Goal: Task Accomplishment & Management: Use online tool/utility

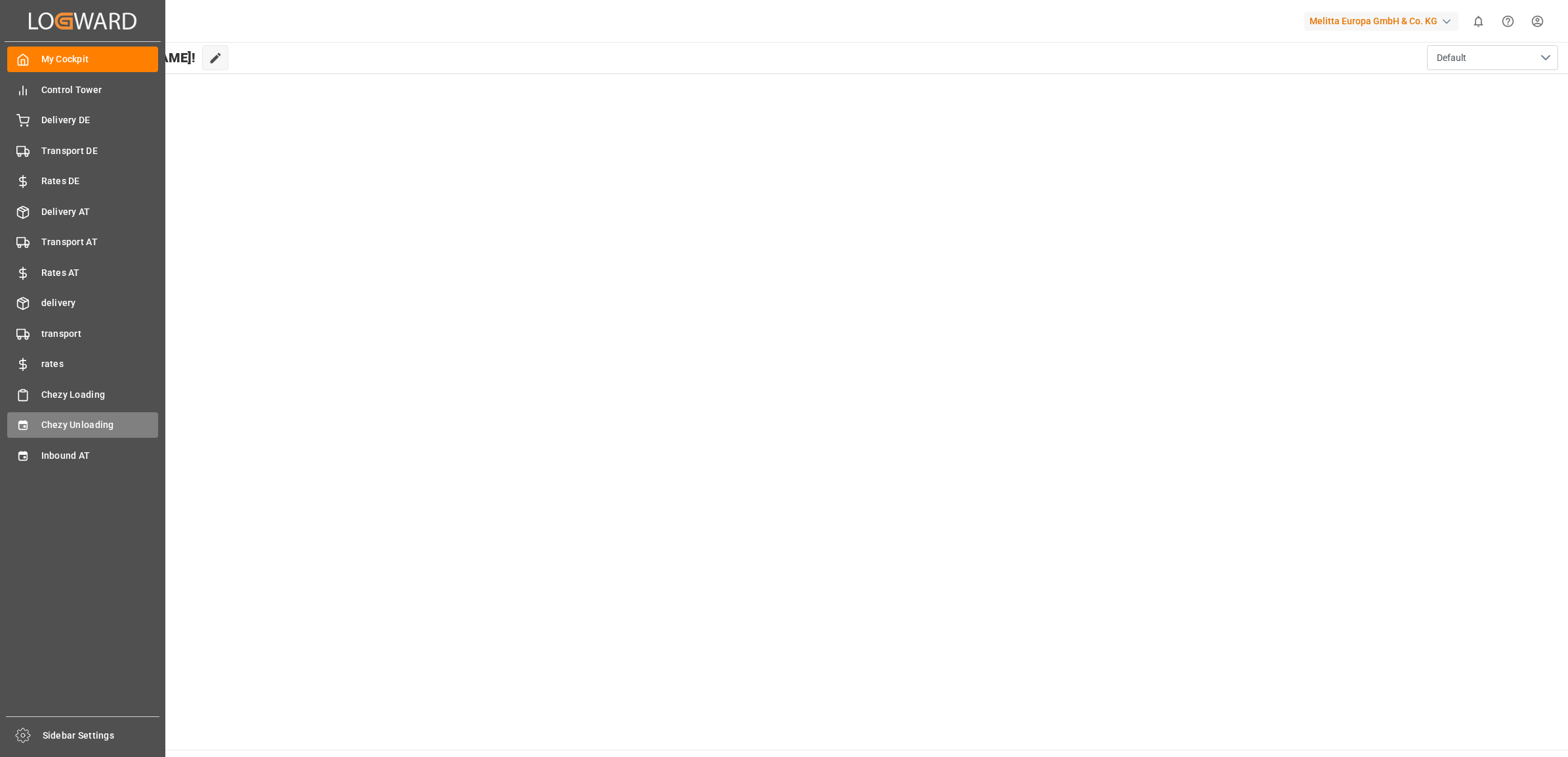
click at [41, 430] on span "Chezy Unloading" at bounding box center [99, 425] width 117 height 14
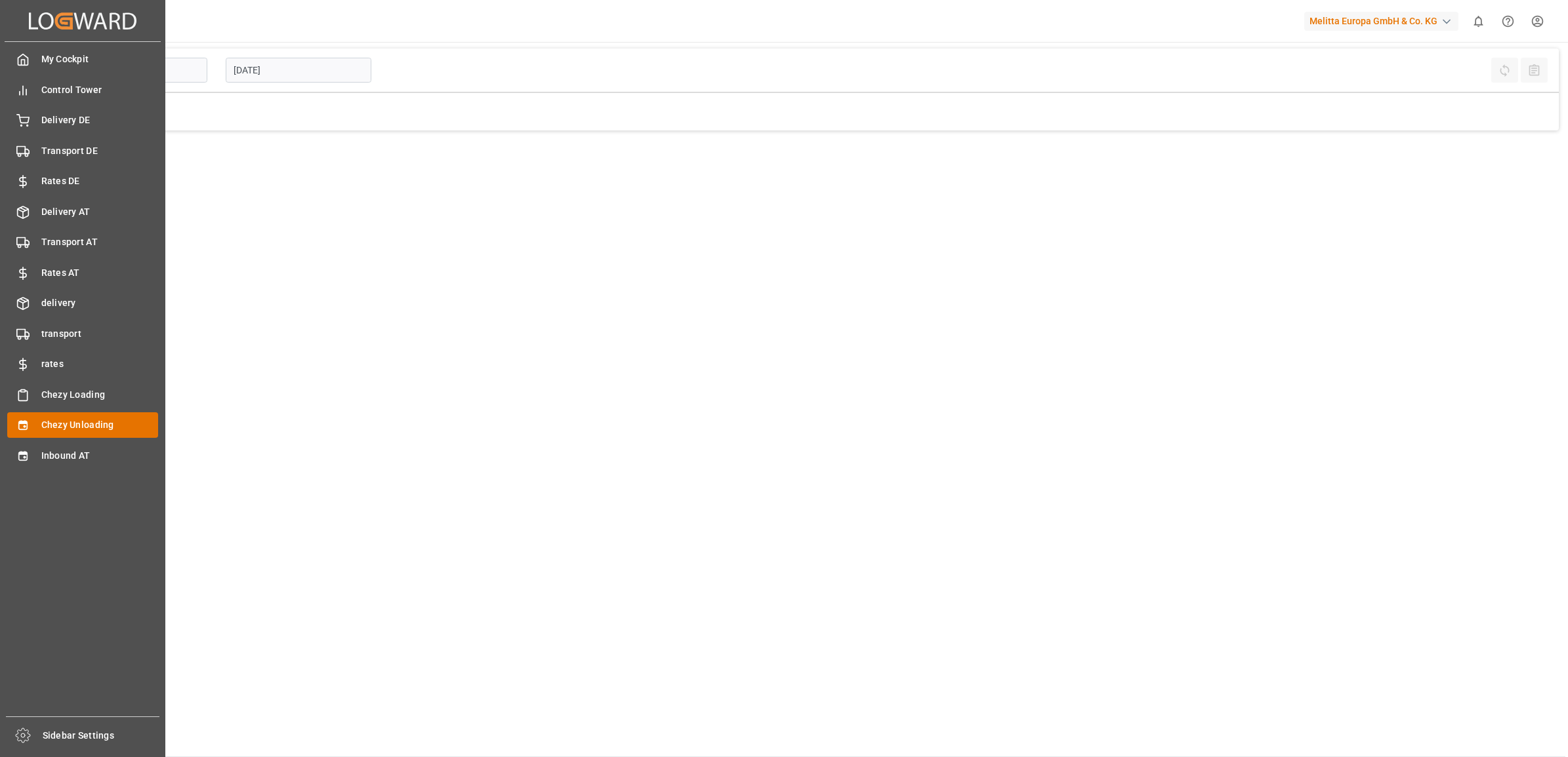
type input "Chezy Unloading"
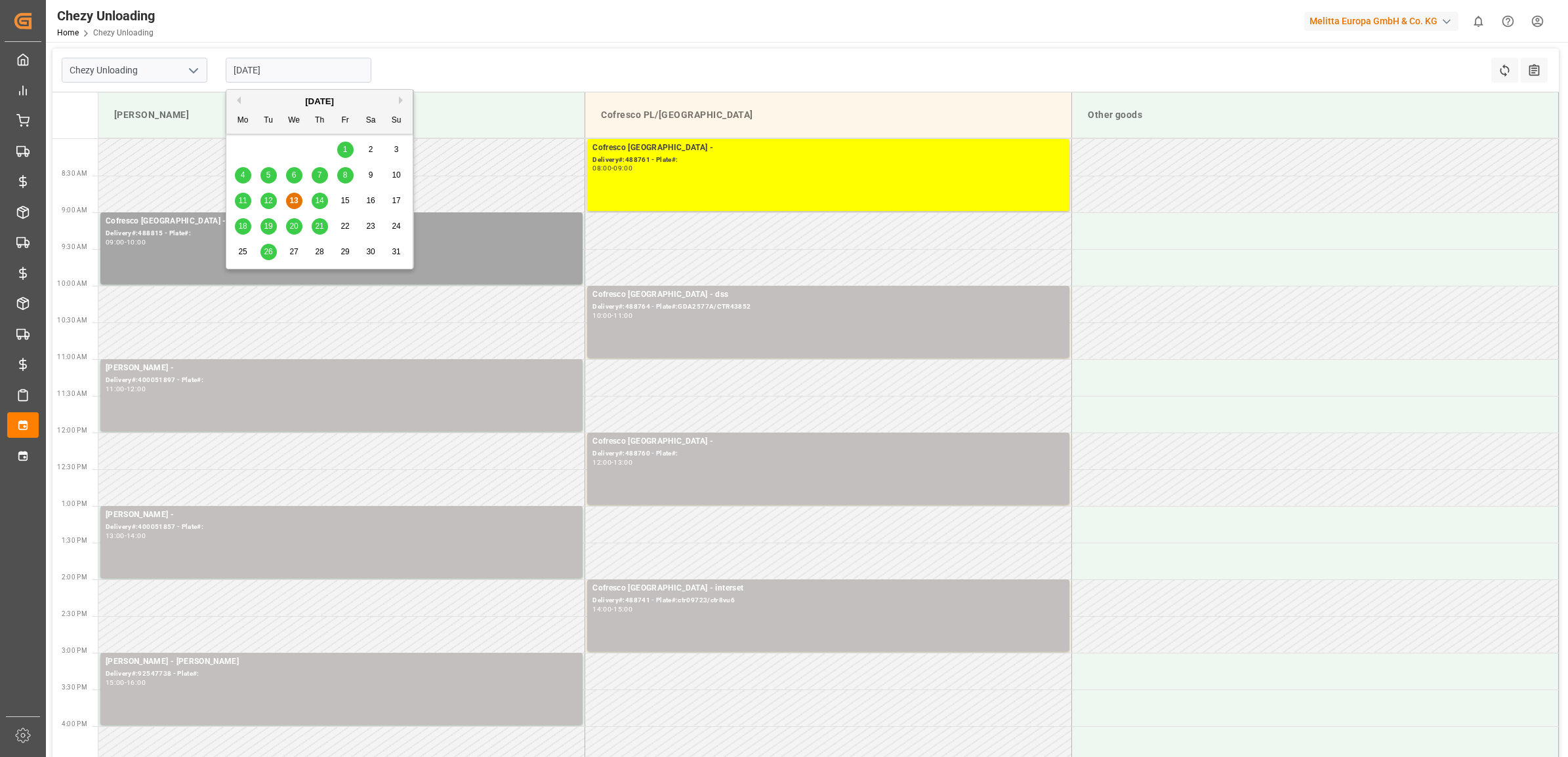
click at [310, 76] on input "[DATE]" at bounding box center [298, 70] width 146 height 25
click at [320, 202] on span "14" at bounding box center [319, 201] width 9 height 9
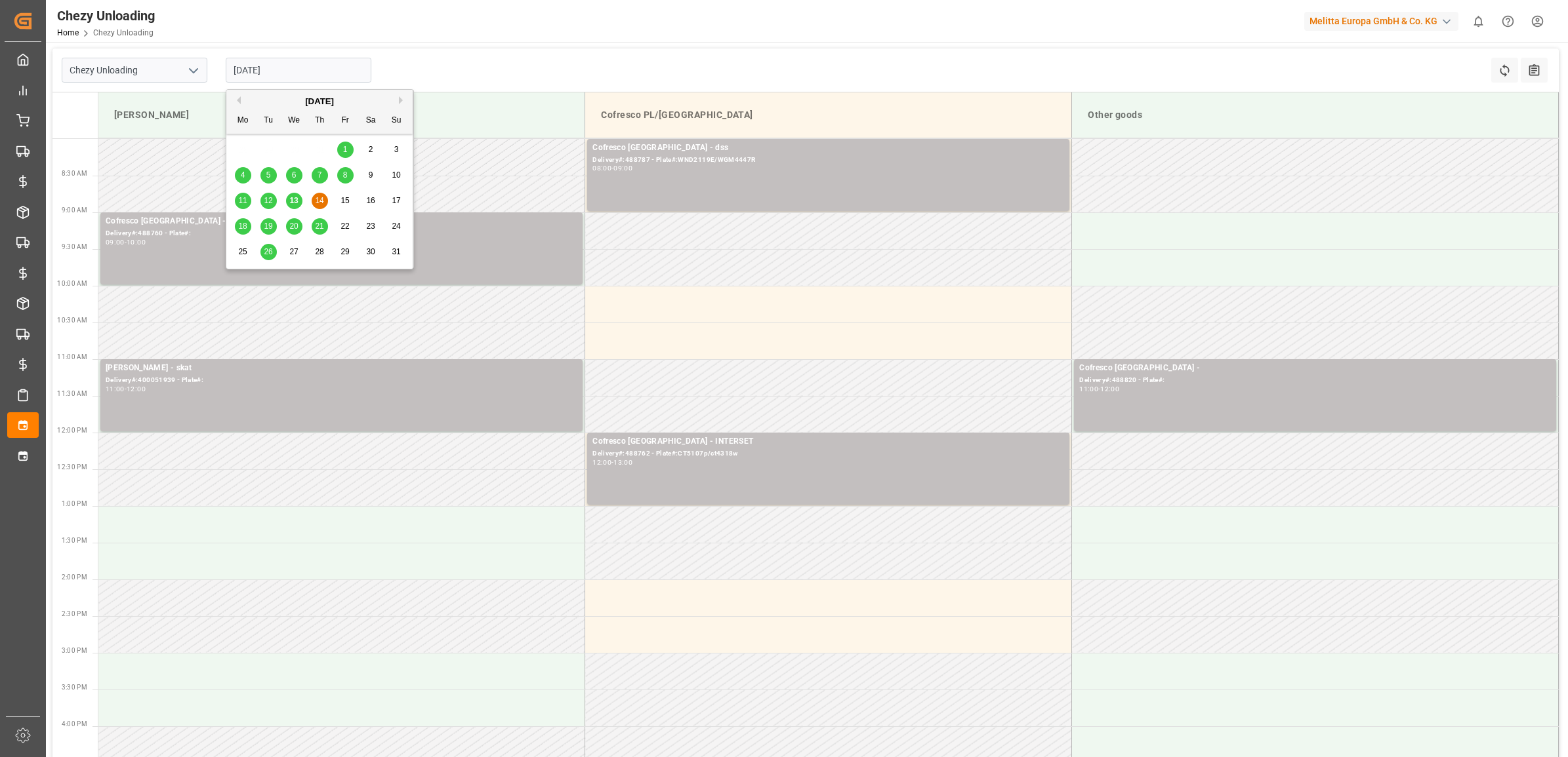
click at [316, 80] on input "[DATE]" at bounding box center [298, 70] width 146 height 25
click at [237, 230] on div "18" at bounding box center [243, 227] width 17 height 16
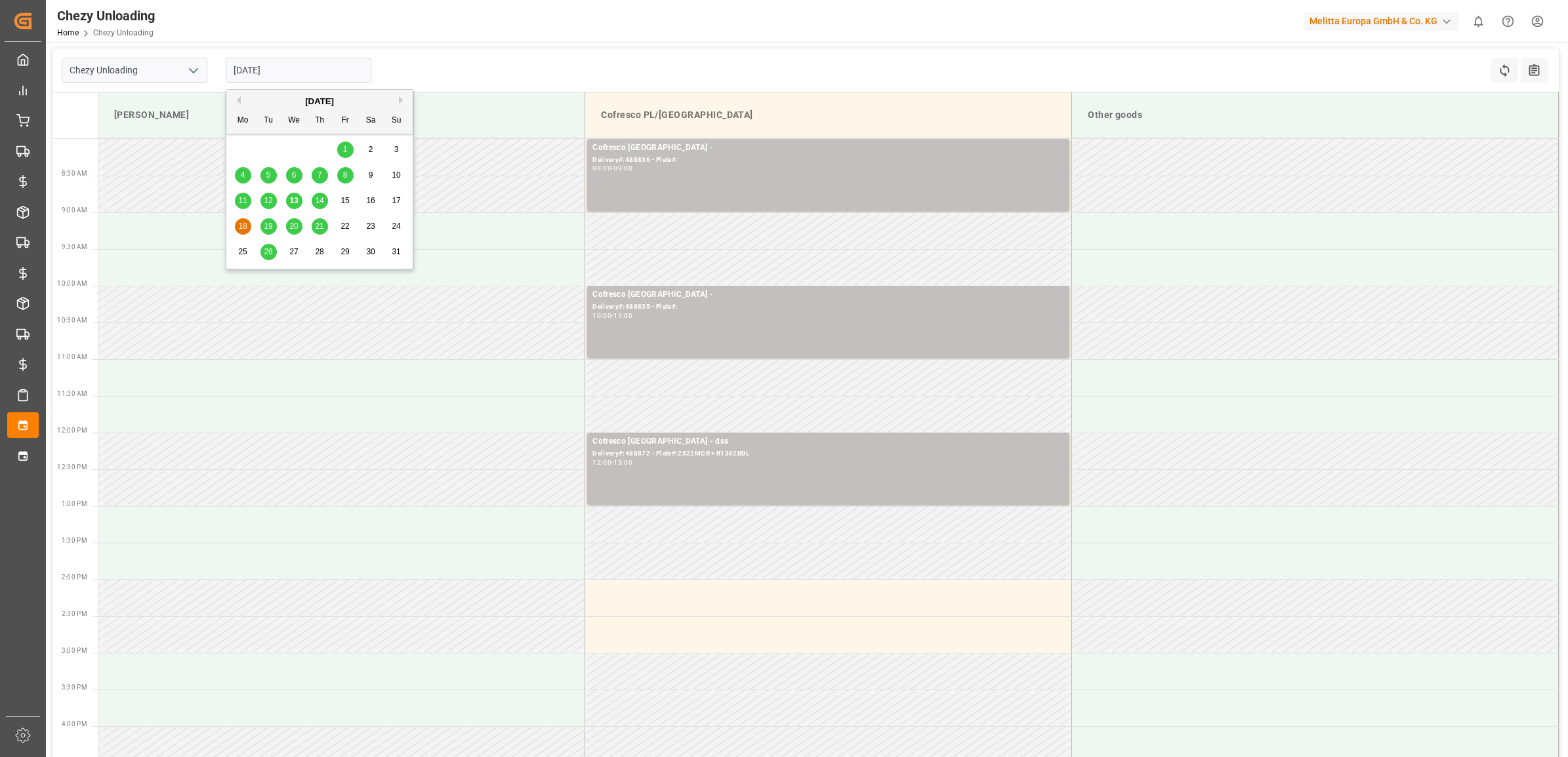
click at [279, 80] on input "[DATE]" at bounding box center [298, 70] width 146 height 25
click at [271, 227] on span "19" at bounding box center [268, 226] width 9 height 9
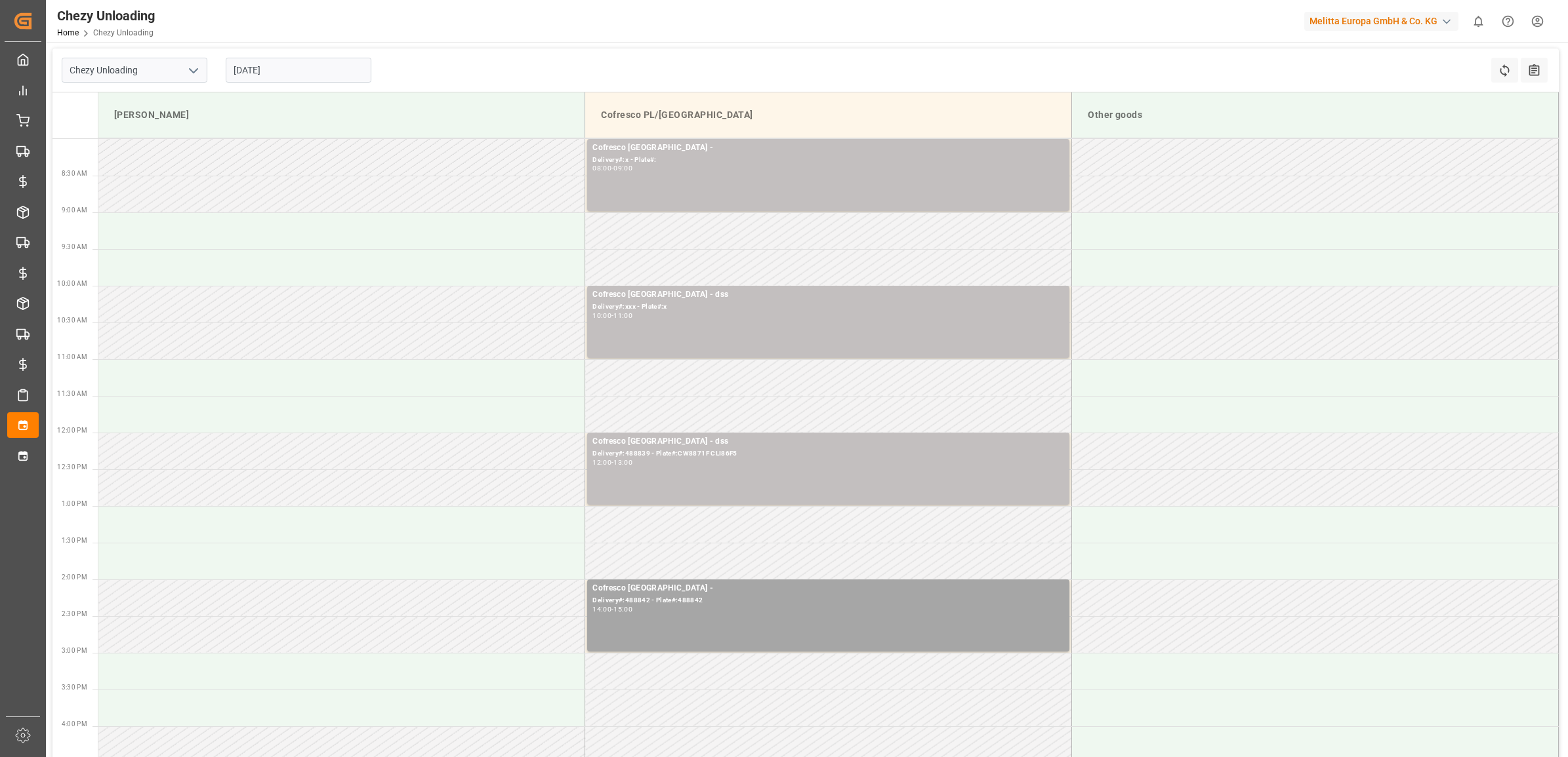
click at [305, 79] on input "[DATE]" at bounding box center [298, 70] width 146 height 25
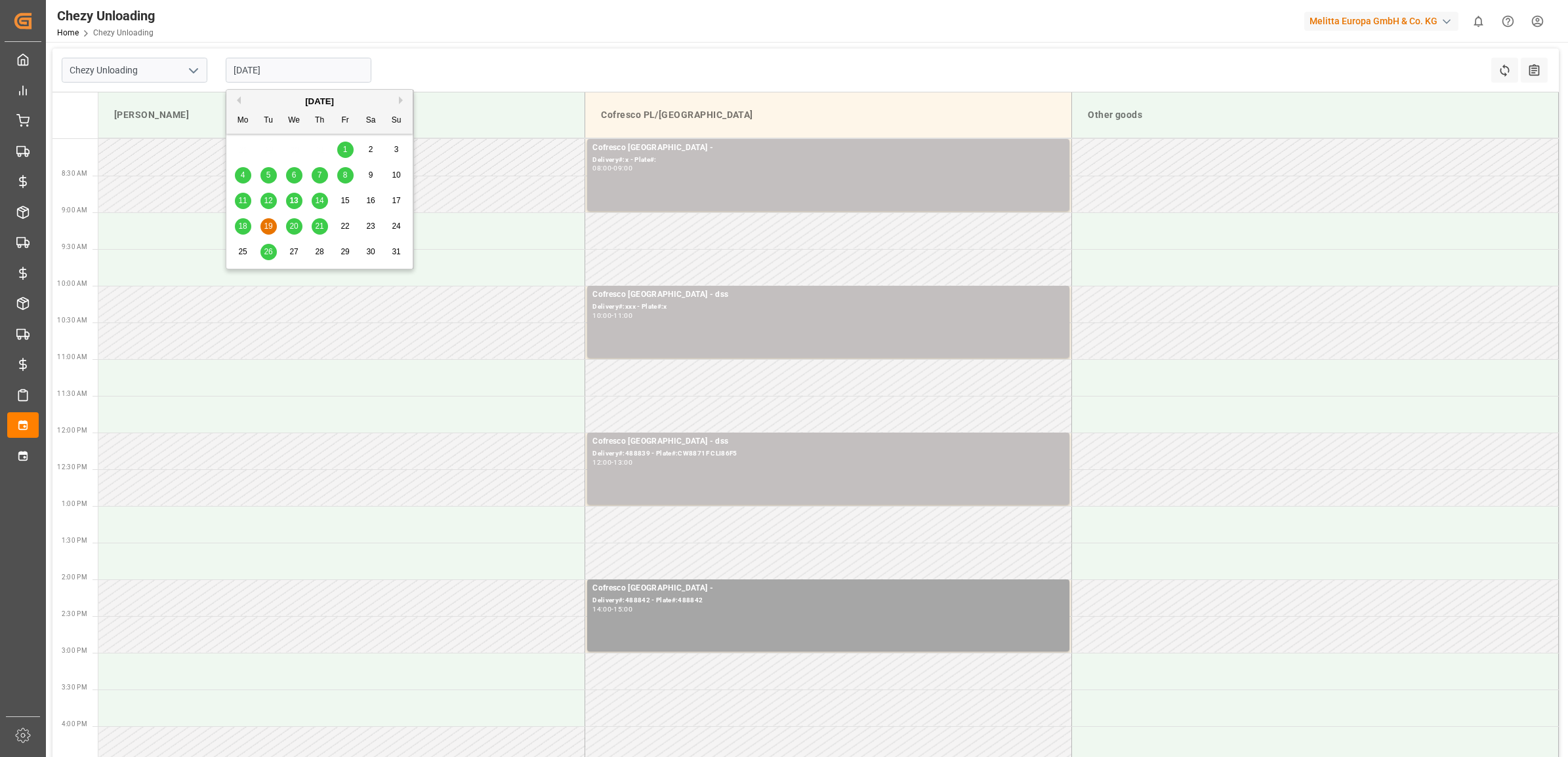
click at [291, 224] on span "20" at bounding box center [293, 226] width 9 height 9
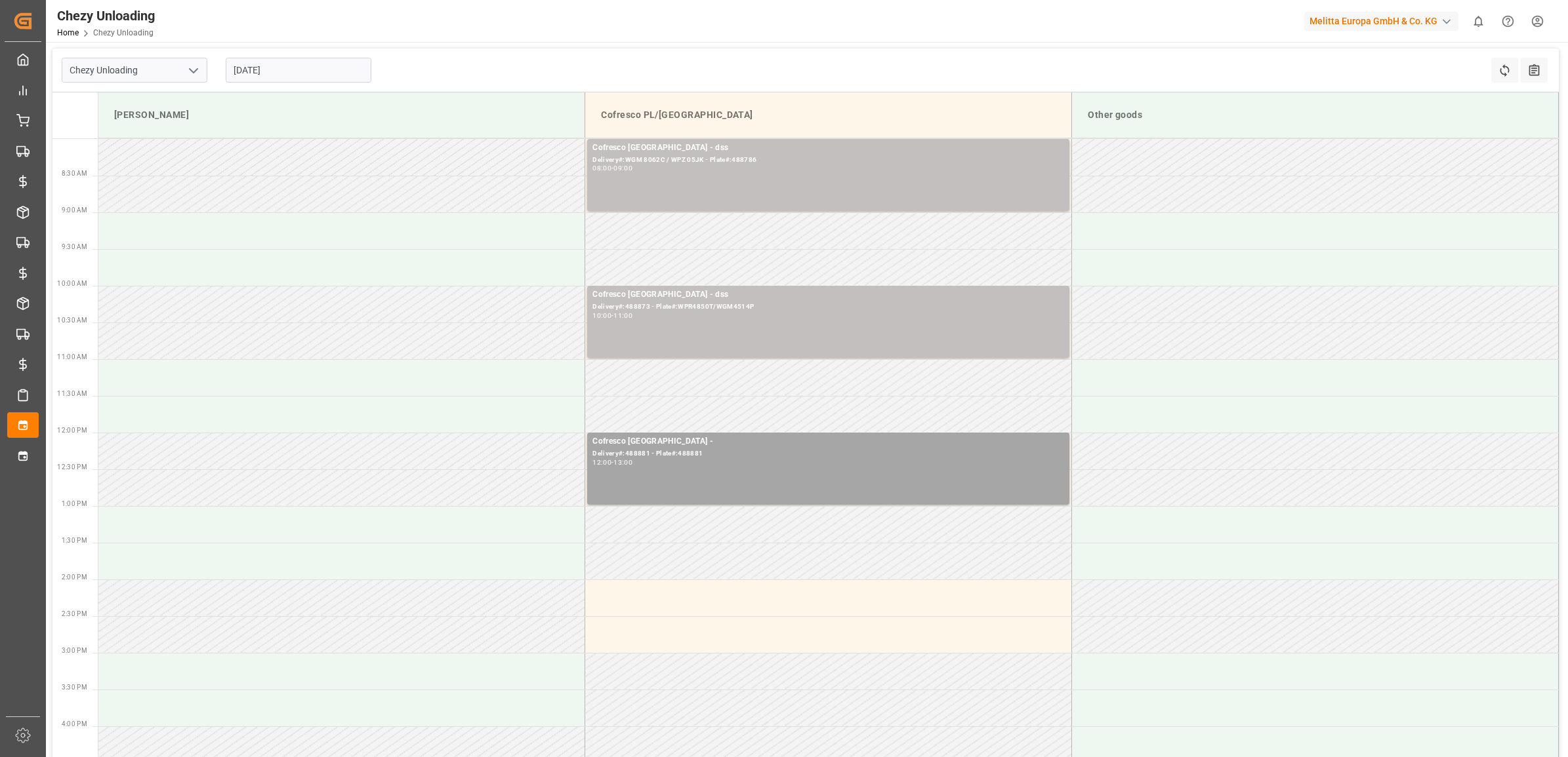
click at [286, 70] on input "[DATE]" at bounding box center [298, 70] width 146 height 25
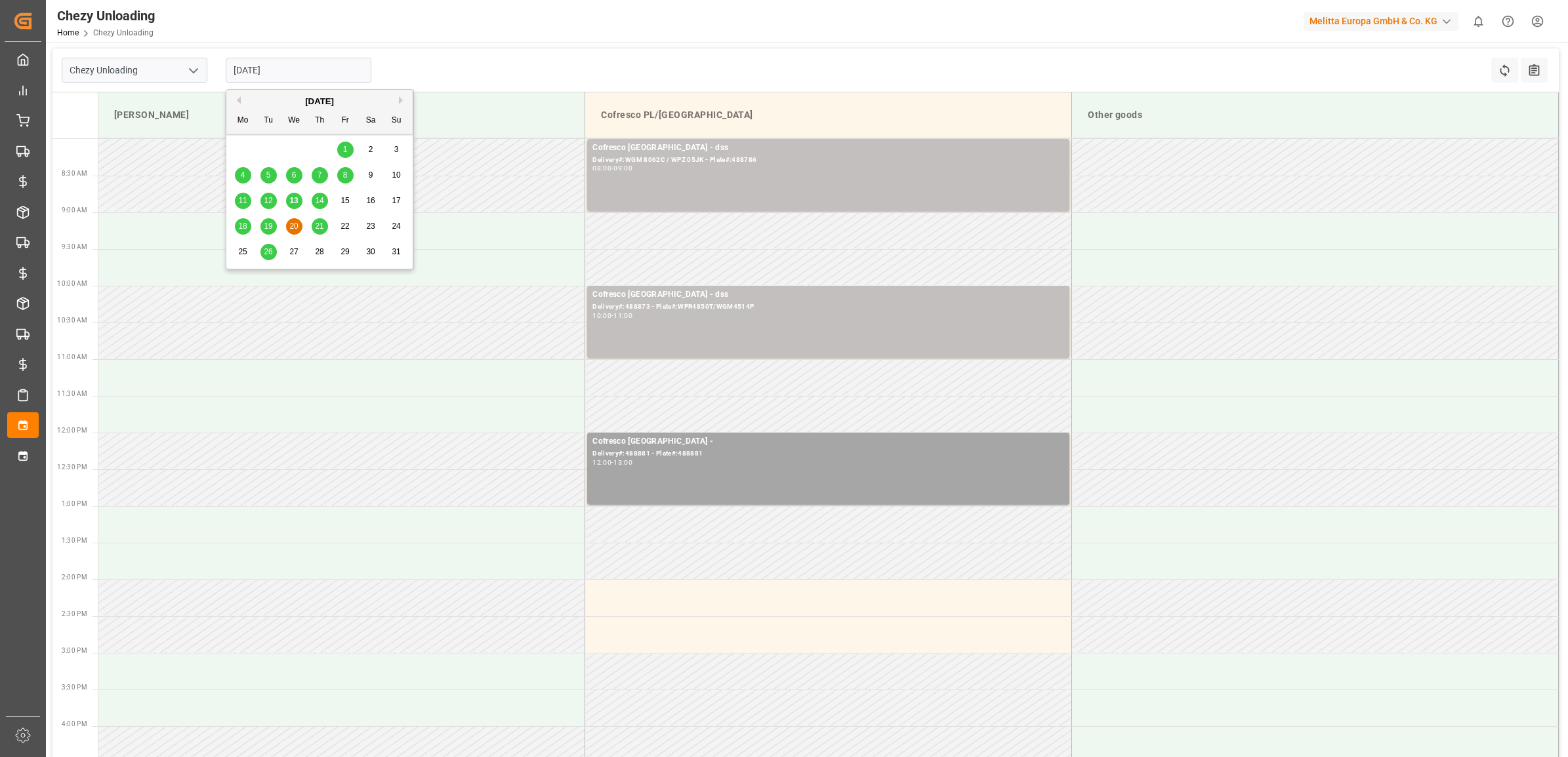
click at [323, 228] on span "21" at bounding box center [319, 226] width 9 height 9
type input "[DATE]"
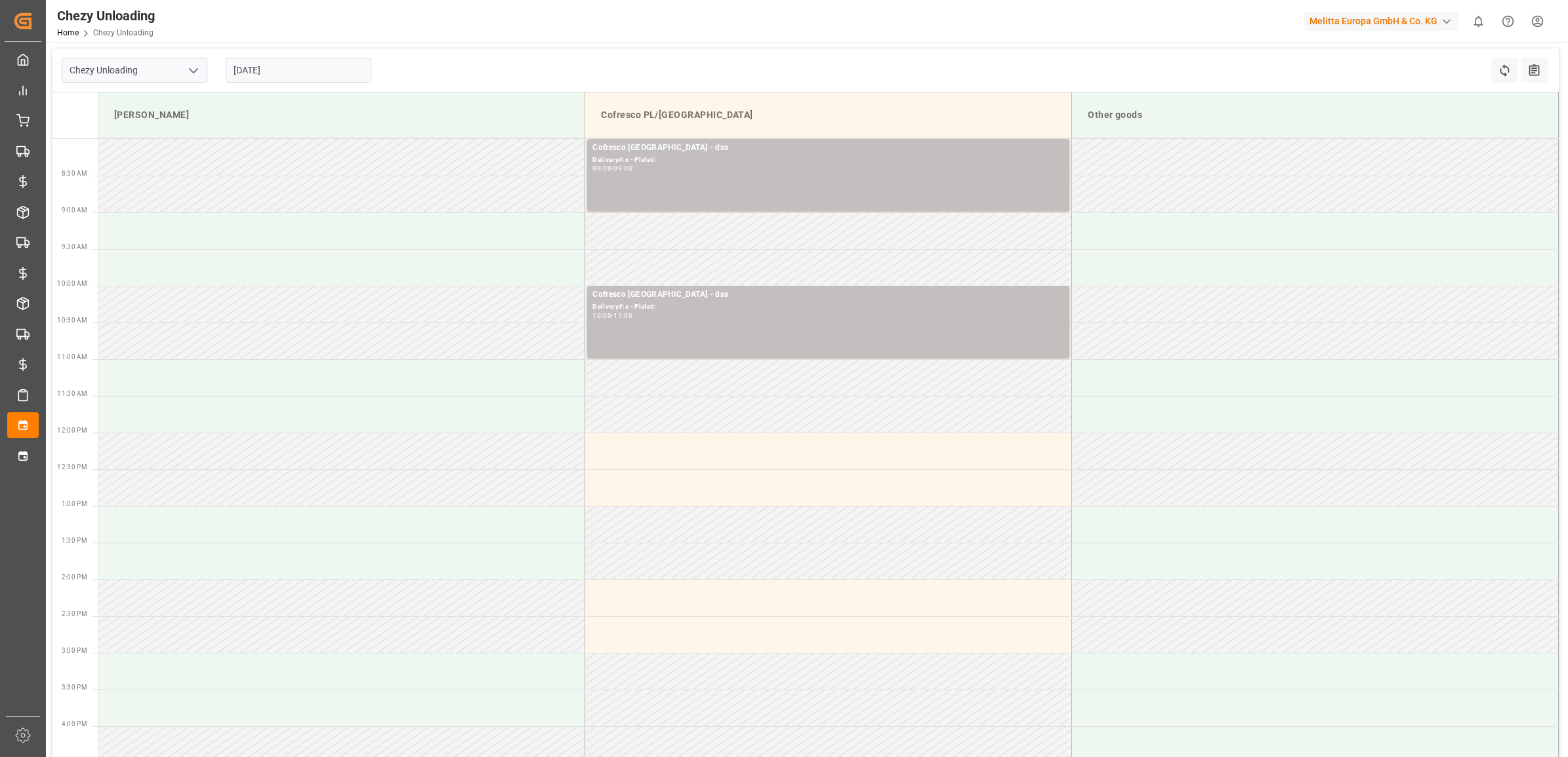
click at [305, 80] on input "[DATE]" at bounding box center [298, 70] width 146 height 25
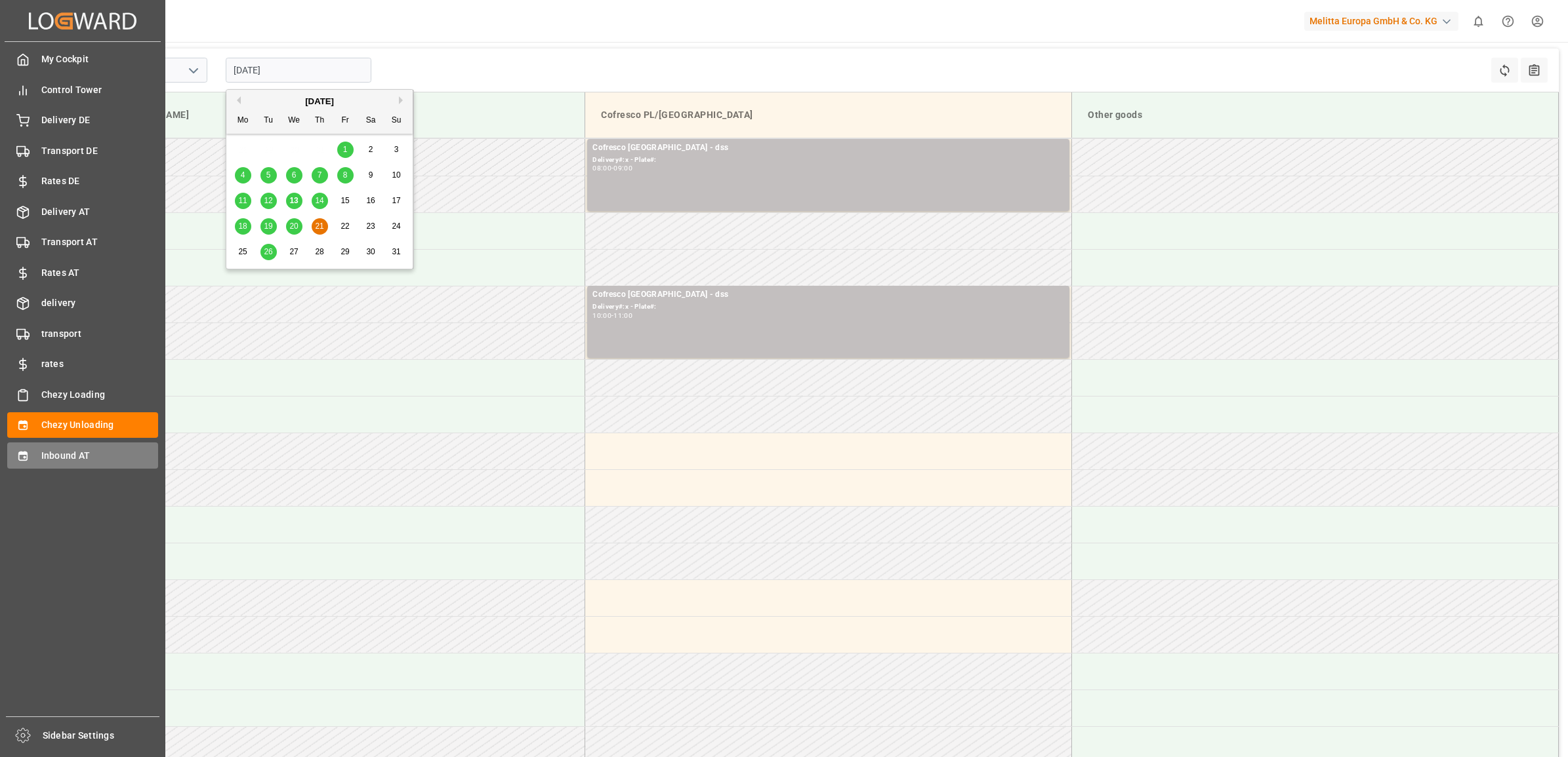
click at [23, 452] on icon at bounding box center [23, 455] width 9 height 9
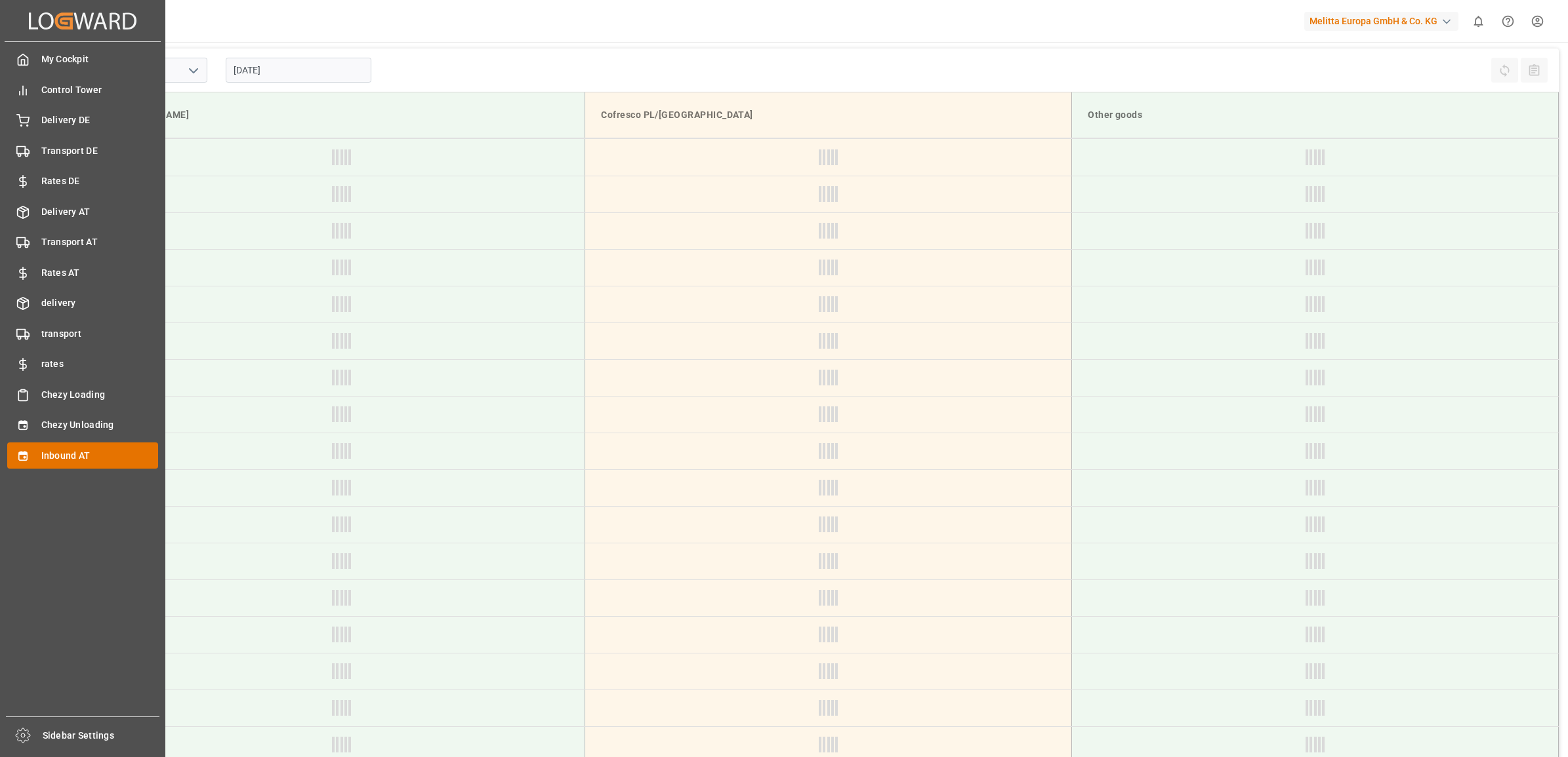
type input "Inbound AT"
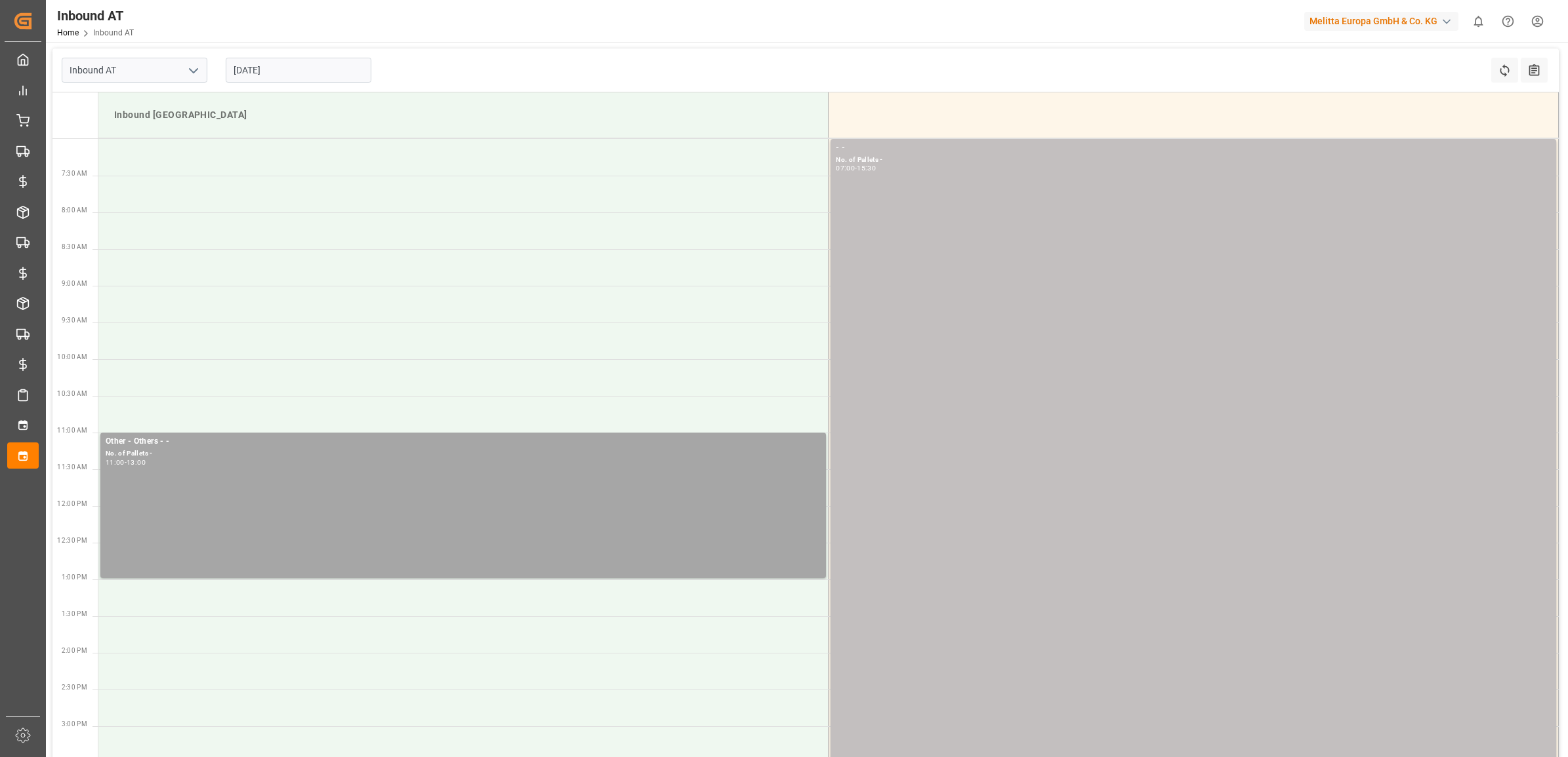
click at [279, 77] on input "[DATE]" at bounding box center [298, 70] width 146 height 25
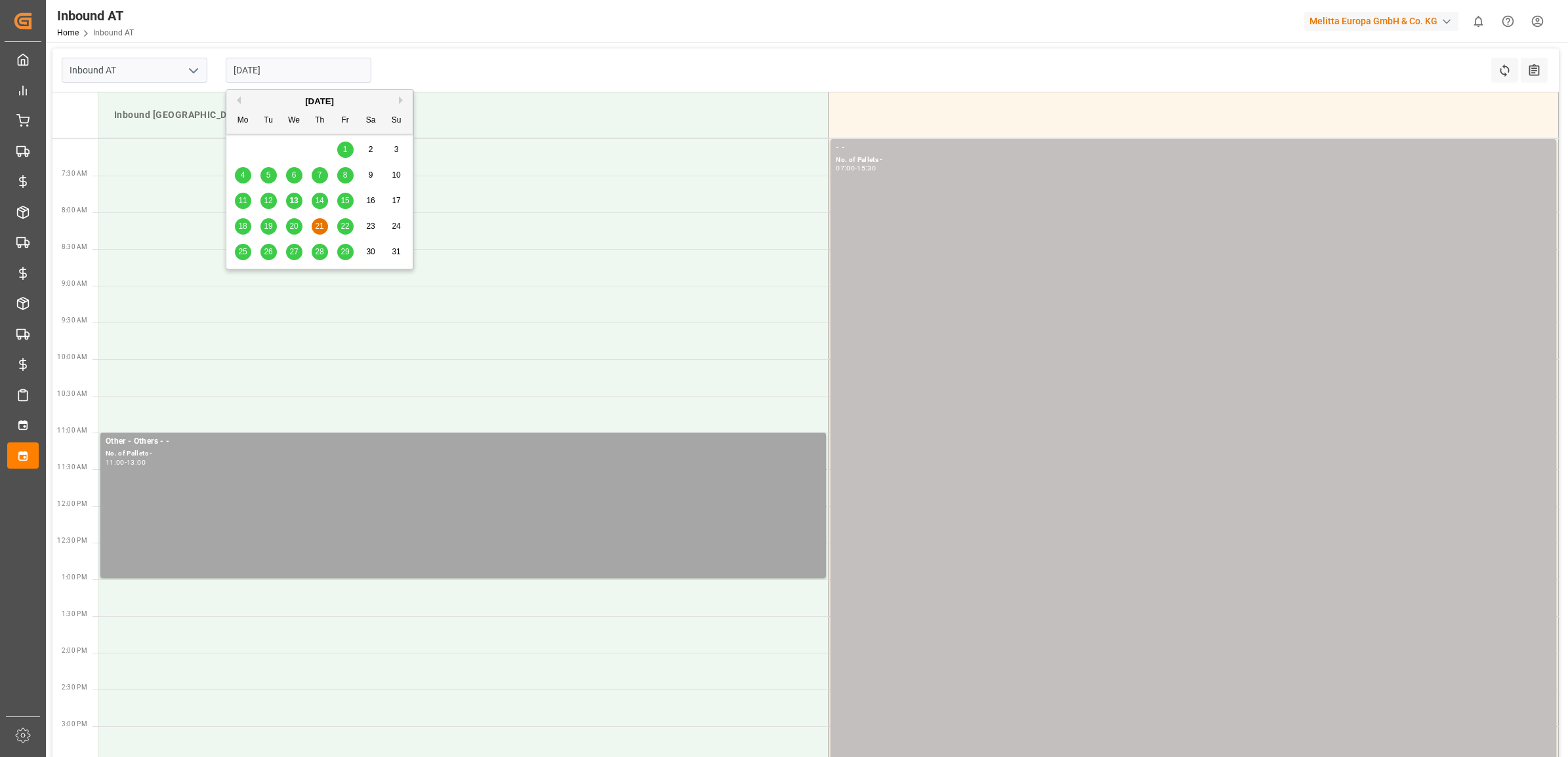
click at [293, 200] on span "13" at bounding box center [293, 201] width 9 height 9
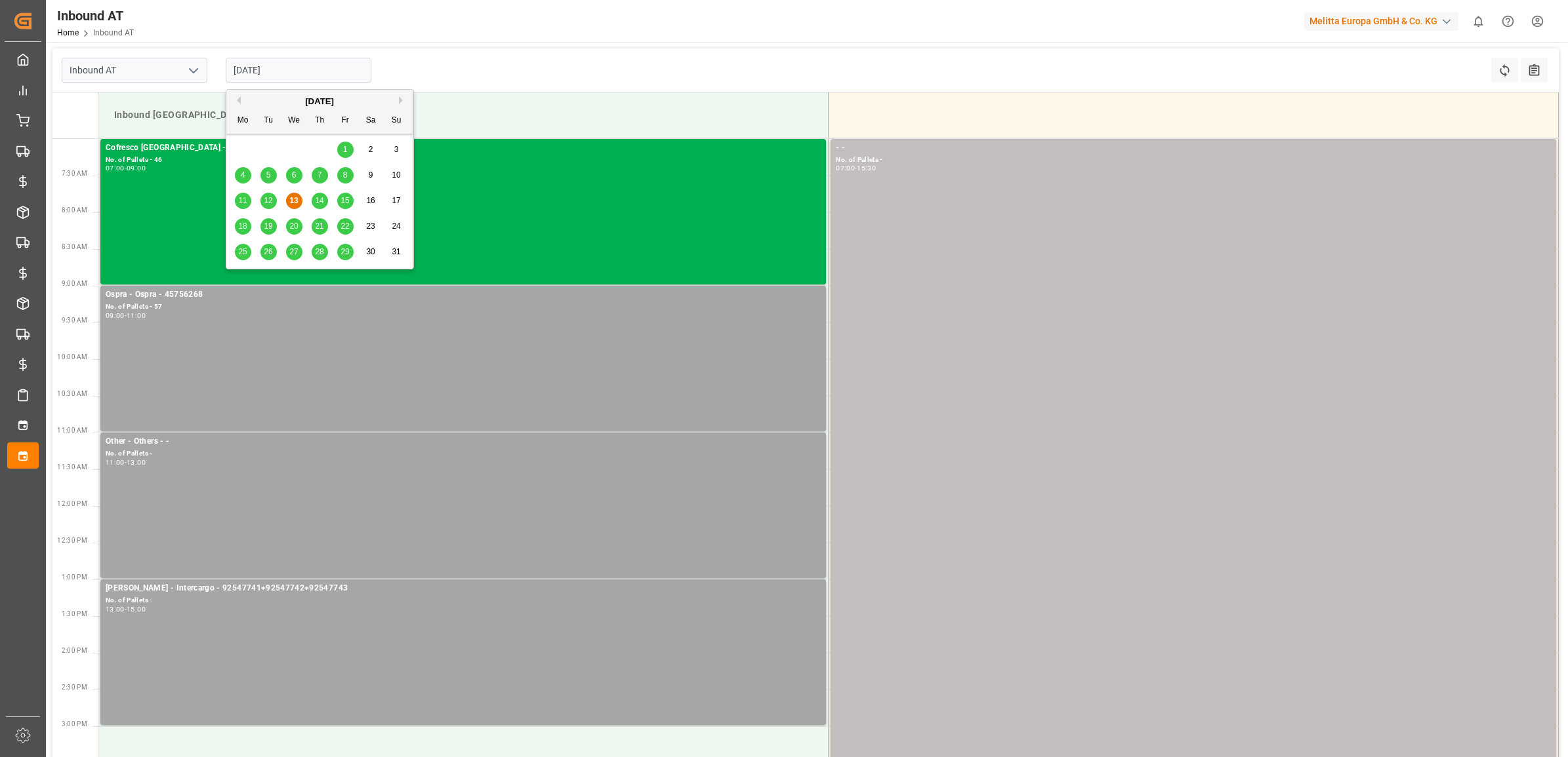
click at [302, 76] on input "[DATE]" at bounding box center [298, 70] width 146 height 25
click at [313, 200] on div "14" at bounding box center [320, 202] width 17 height 16
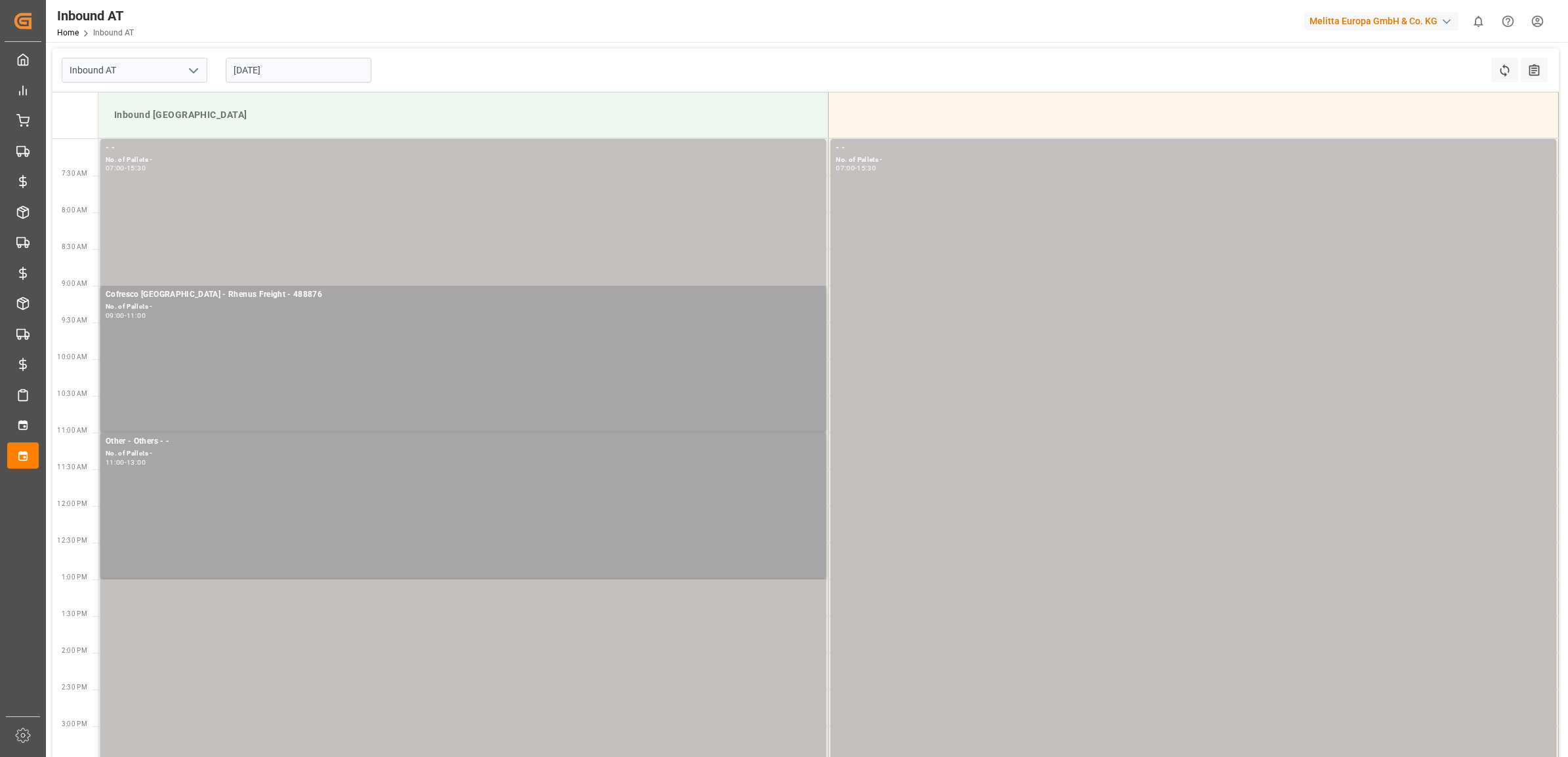
click at [300, 77] on input "[DATE]" at bounding box center [298, 70] width 146 height 25
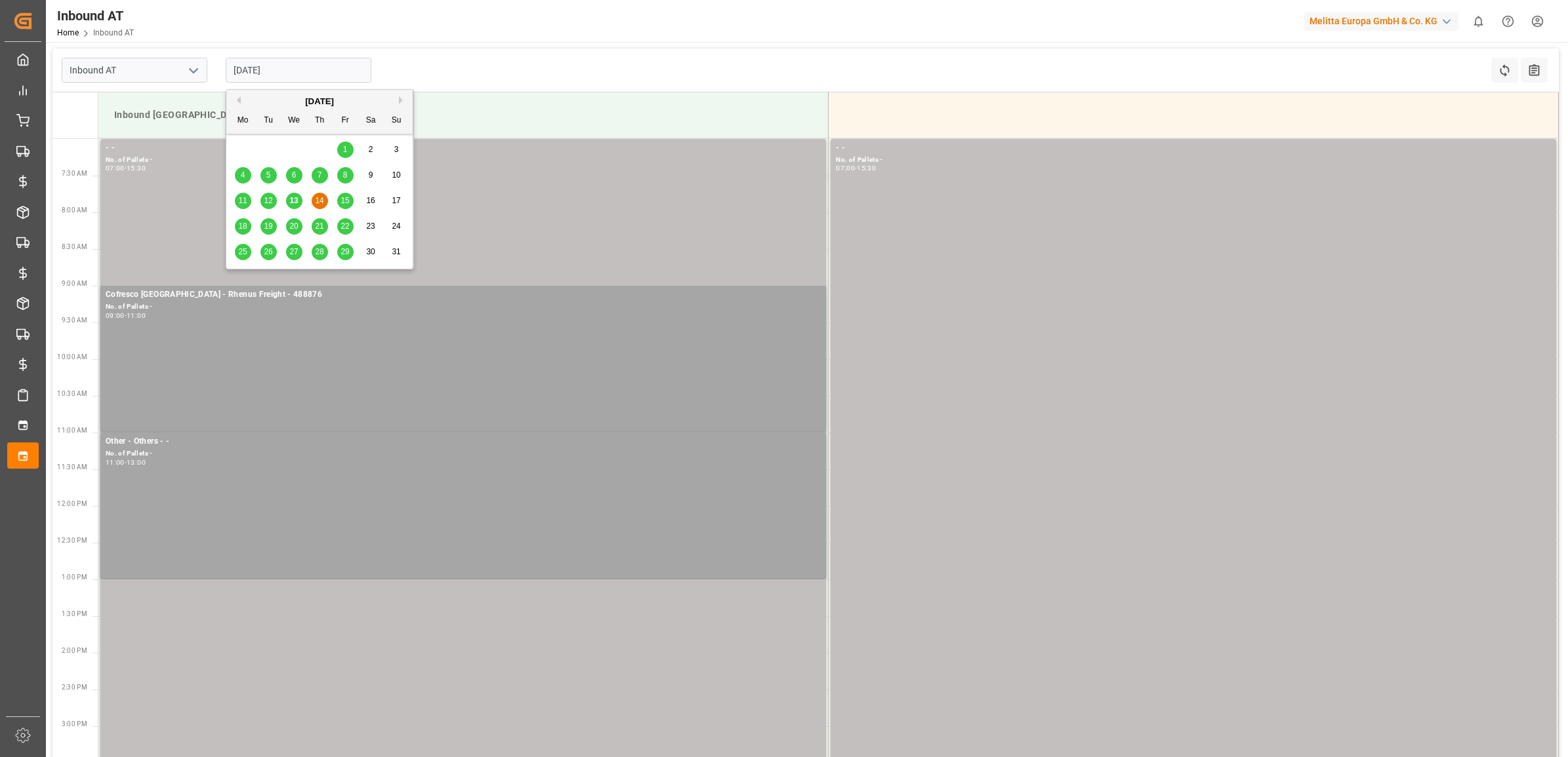
click at [341, 199] on span "15" at bounding box center [344, 201] width 9 height 9
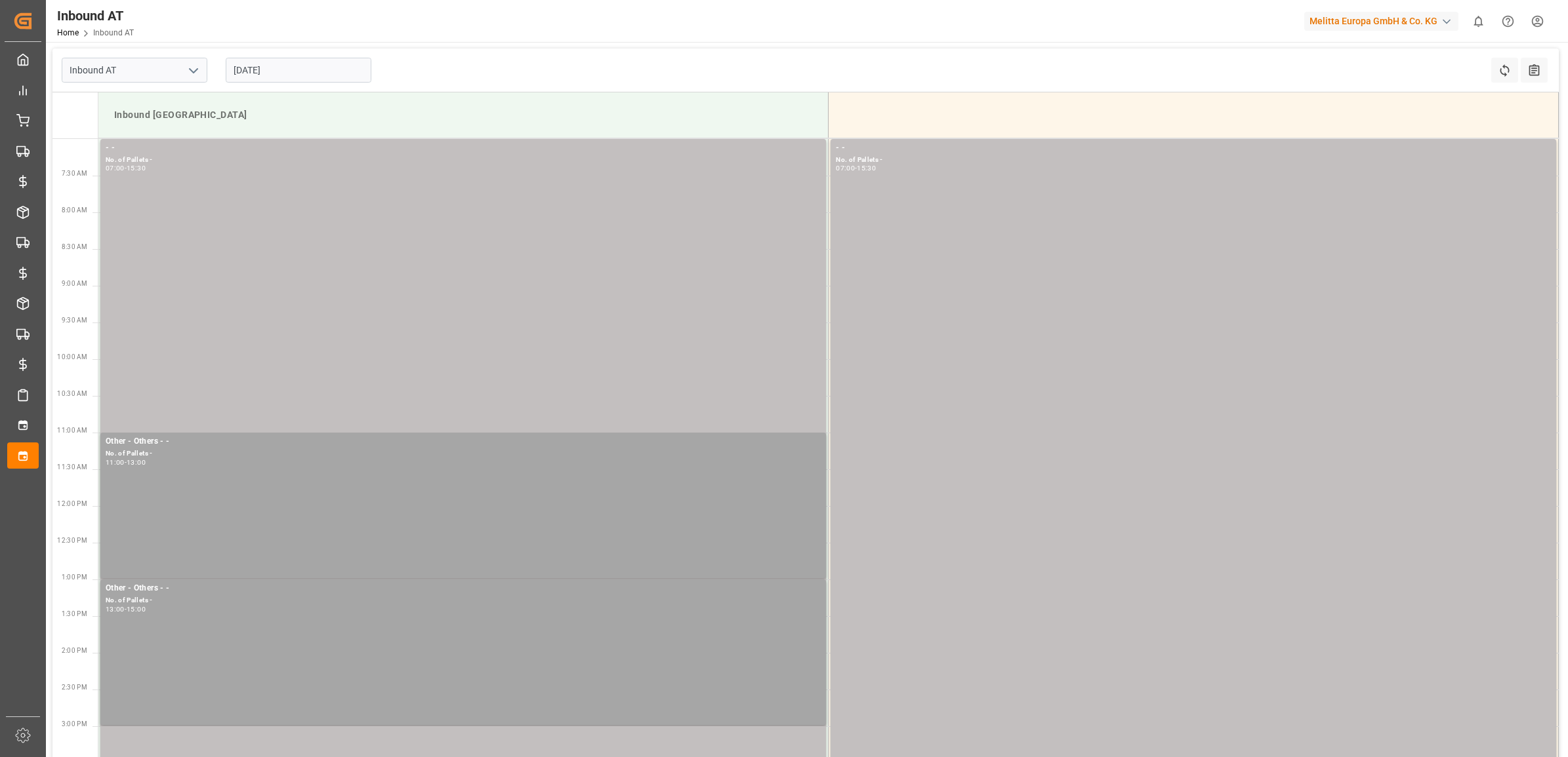
click at [263, 69] on input "[DATE]" at bounding box center [298, 70] width 146 height 25
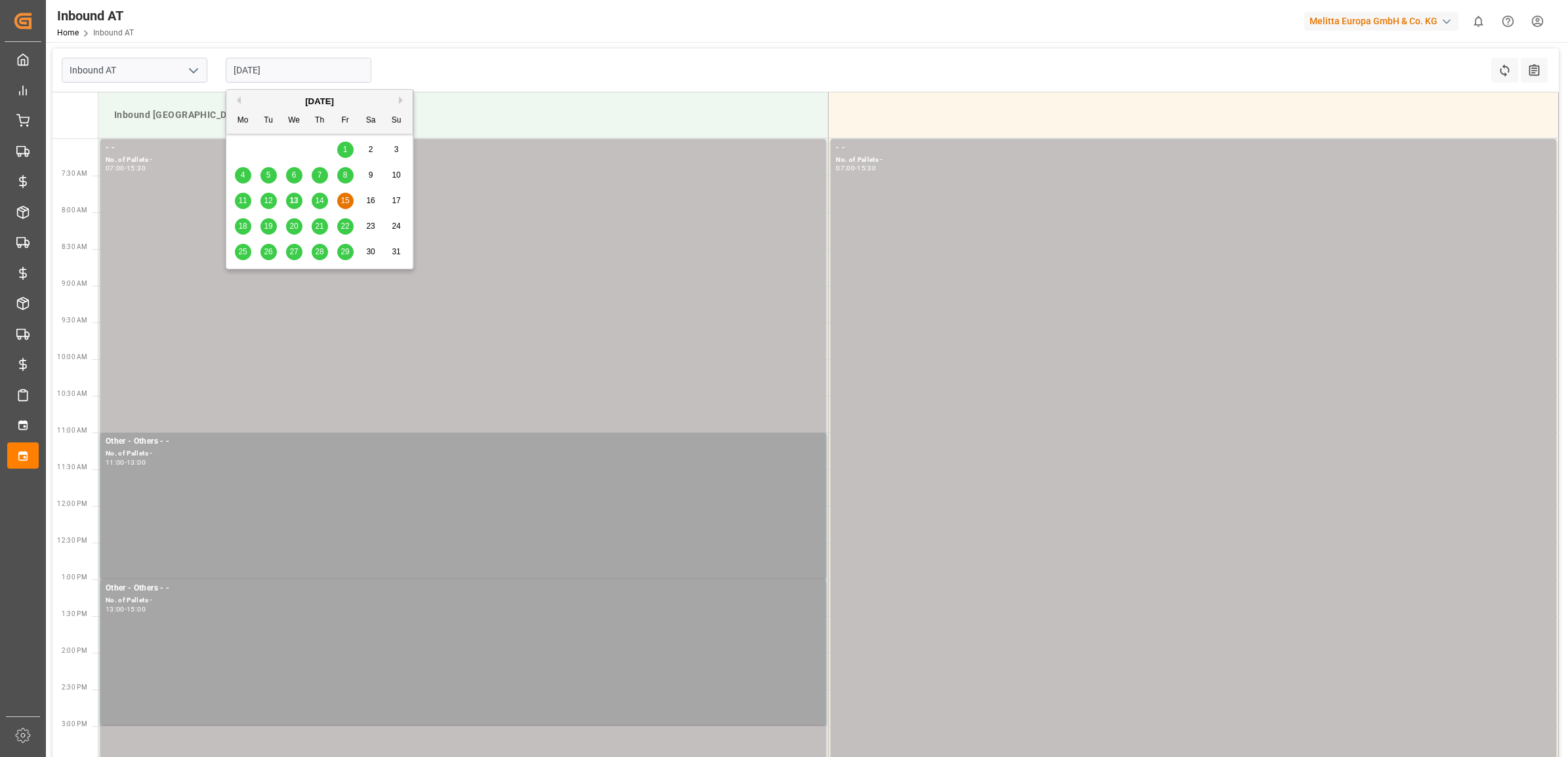
click at [244, 233] on div "18" at bounding box center [243, 227] width 17 height 16
type input "[DATE]"
